Goal: Task Accomplishment & Management: Manage account settings

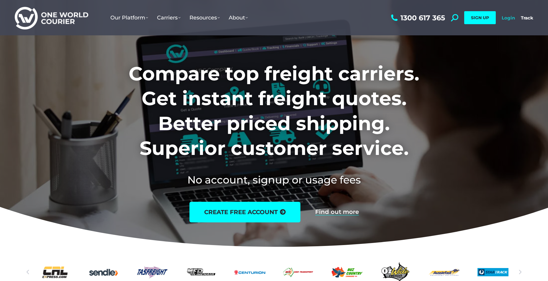
click at [508, 19] on link "Login" at bounding box center [507, 18] width 13 height 6
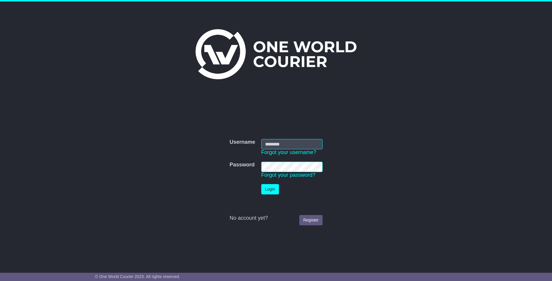
type input "**********"
click at [270, 189] on button "Login" at bounding box center [270, 189] width 18 height 10
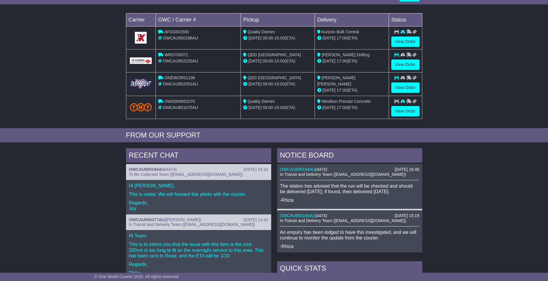
scroll to position [147, 0]
